Goal: Navigation & Orientation: Find specific page/section

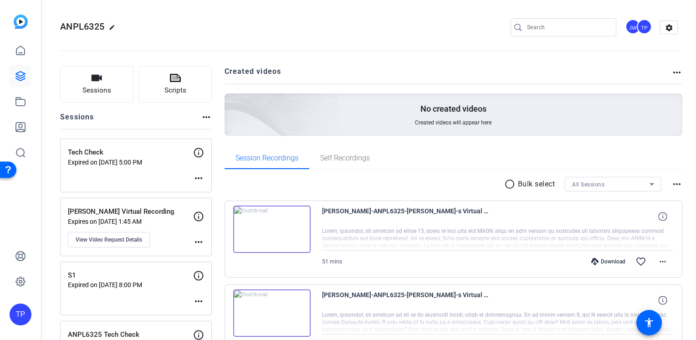
scroll to position [46, 0]
click at [21, 72] on icon at bounding box center [20, 75] width 9 height 9
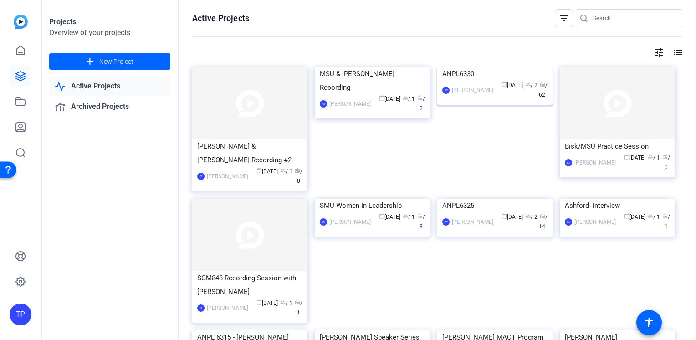
click at [477, 67] on img at bounding box center [494, 67] width 115 height 0
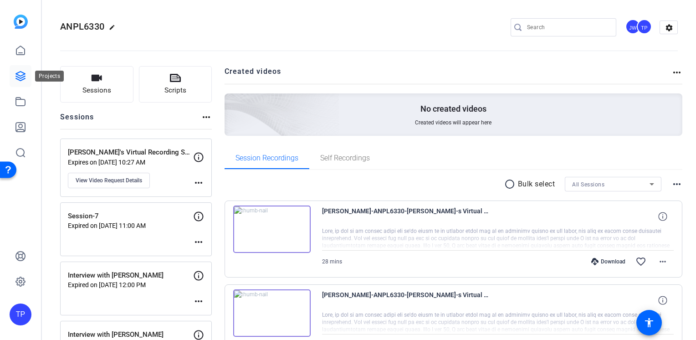
click at [12, 78] on link at bounding box center [21, 76] width 22 height 22
